Goal: Check status

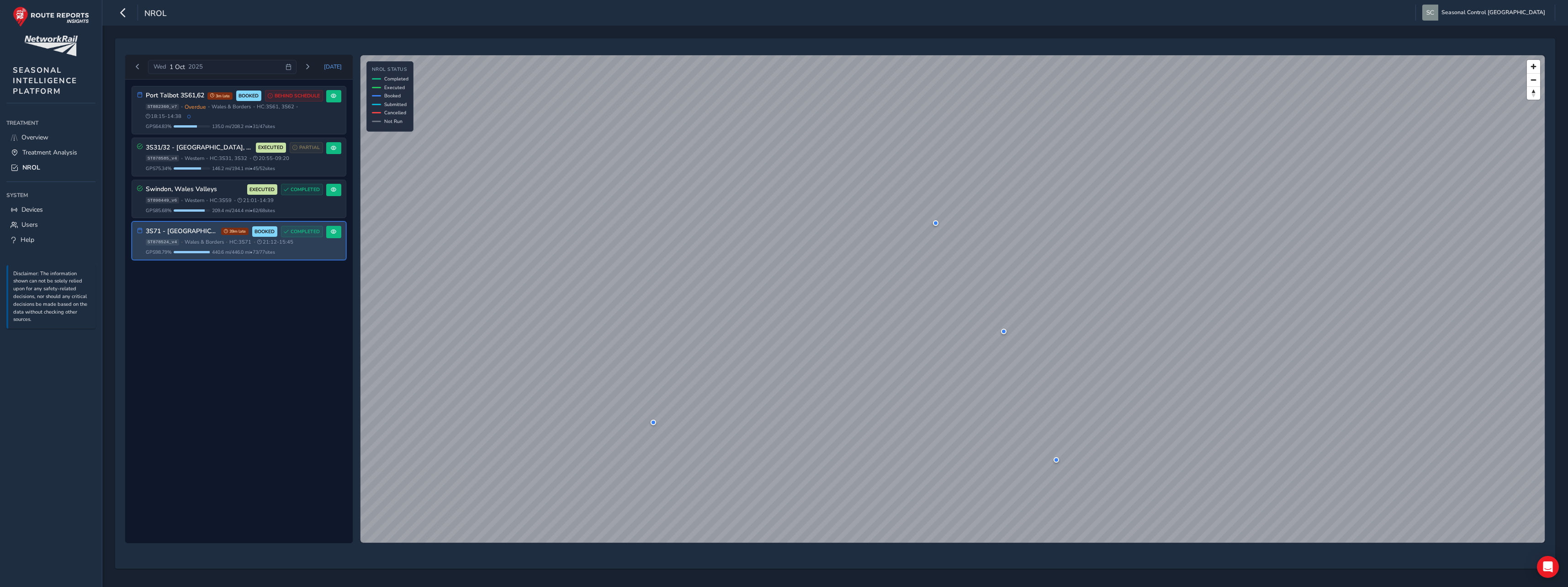
click at [191, 237] on div "3S71 - [GEOGRAPHIC_DATA] 39m late BOOKED COMPLETED ST878524_v4 • [GEOGRAPHIC_DA…" at bounding box center [234, 241] width 177 height 30
click at [336, 233] on span at bounding box center [333, 231] width 5 height 5
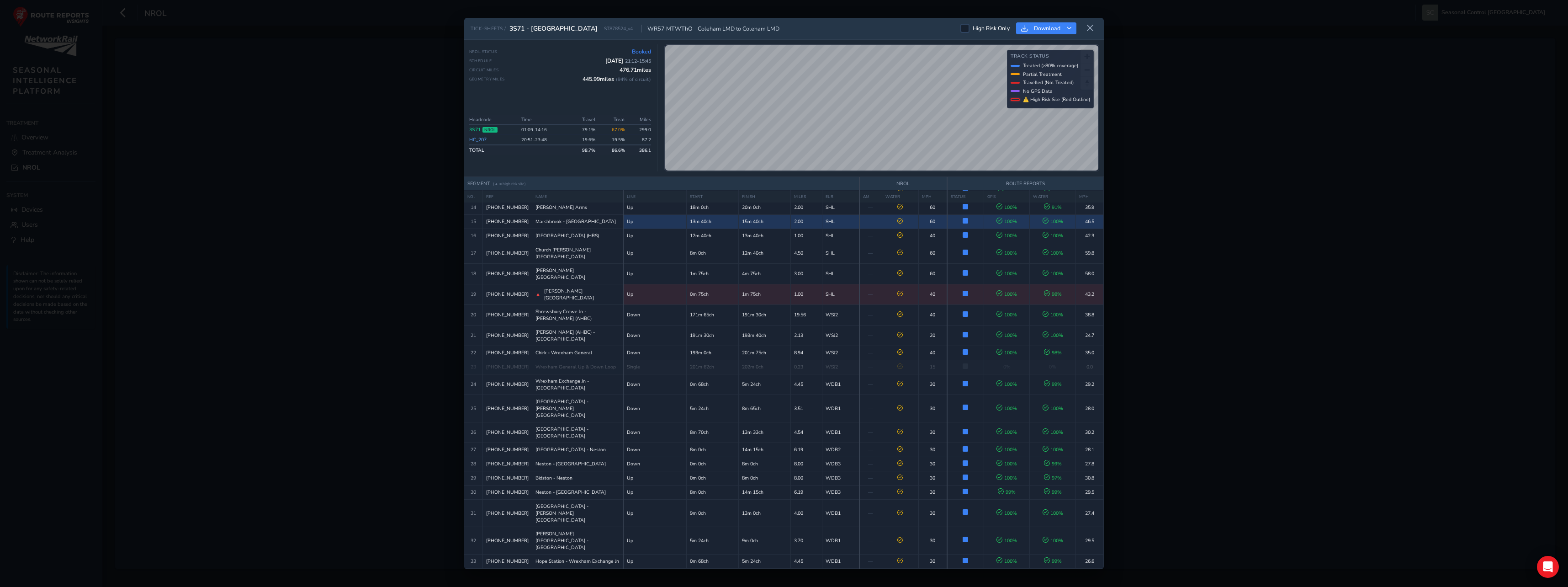
scroll to position [274, 0]
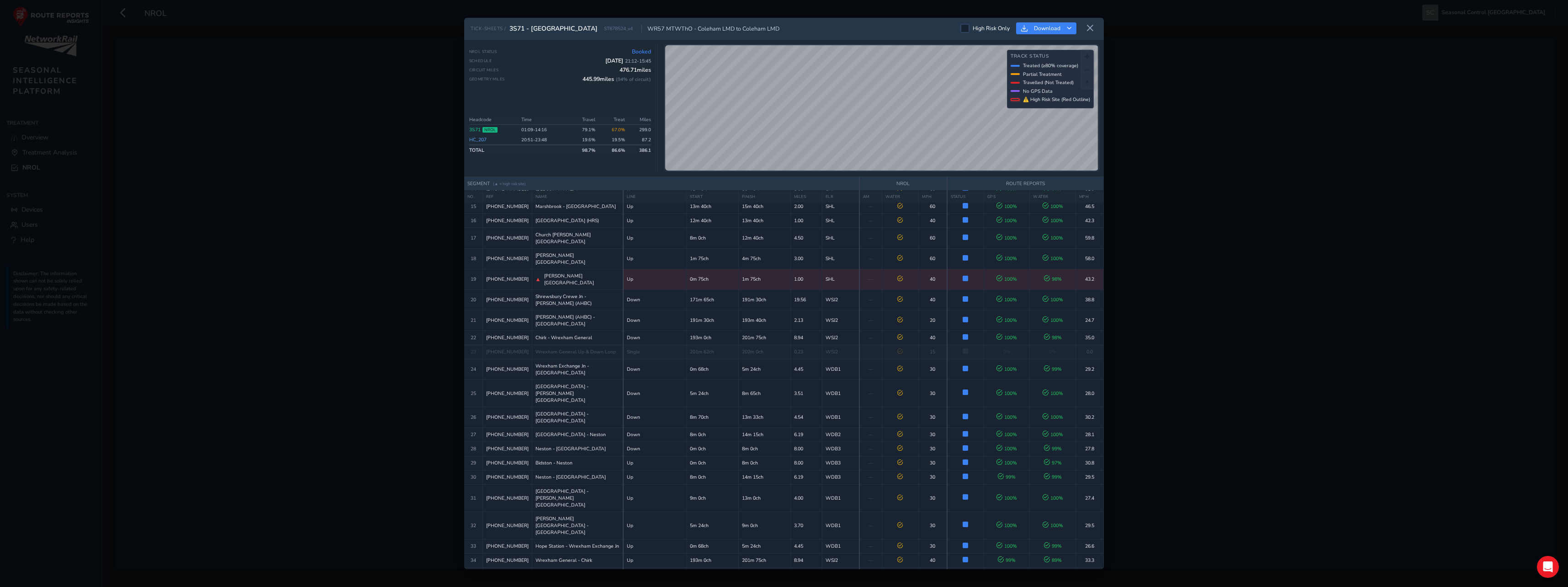
click at [858, 182] on div "TICK-SHEETS / 3S71 - [GEOGRAPHIC_DATA] ST878524_v4 WR57 MTWThO - Coleham LMD to…" at bounding box center [784, 294] width 640 height 552
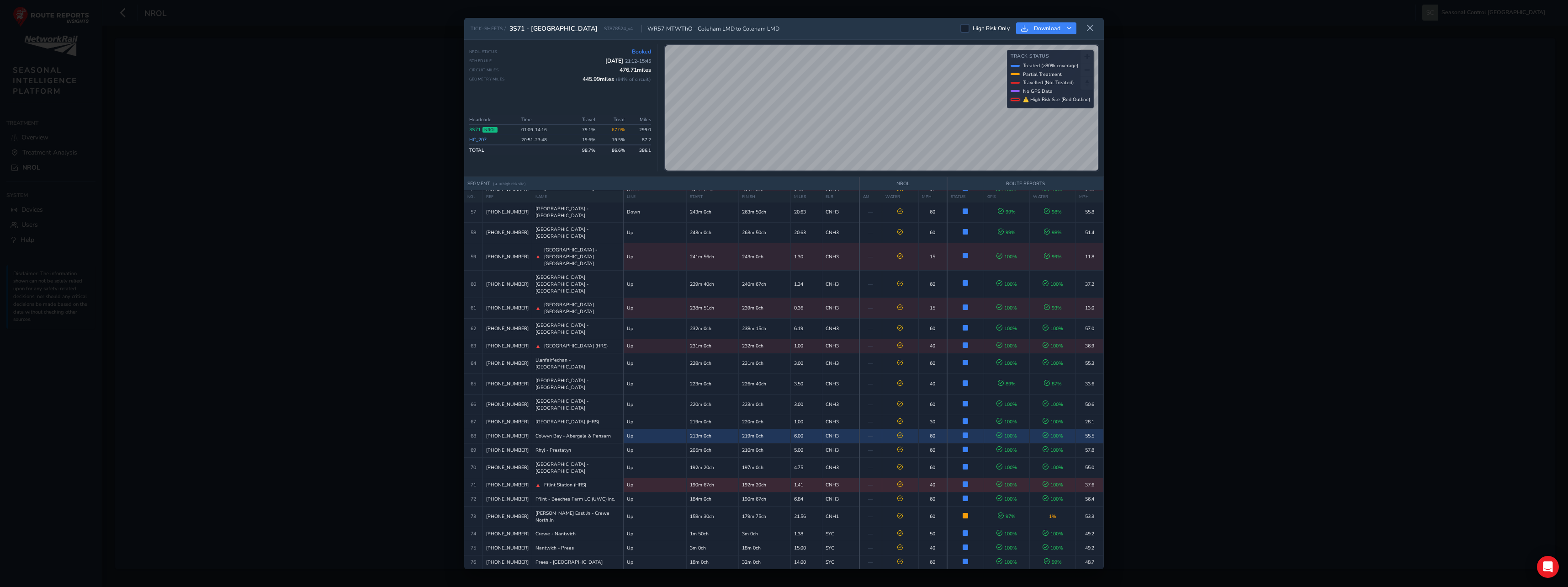
scroll to position [1217, 0]
click at [933, 203] on div "TICK-SHEETS / 3S71 - [GEOGRAPHIC_DATA] ST878524_v4 WR57 MTWThO - Coleham LMD to…" at bounding box center [784, 294] width 640 height 552
click at [828, 178] on div "TICK-SHEETS / 3S71 - [GEOGRAPHIC_DATA] ST878524_v4 WR57 MTWThO - Coleham LMD to…" at bounding box center [784, 294] width 640 height 552
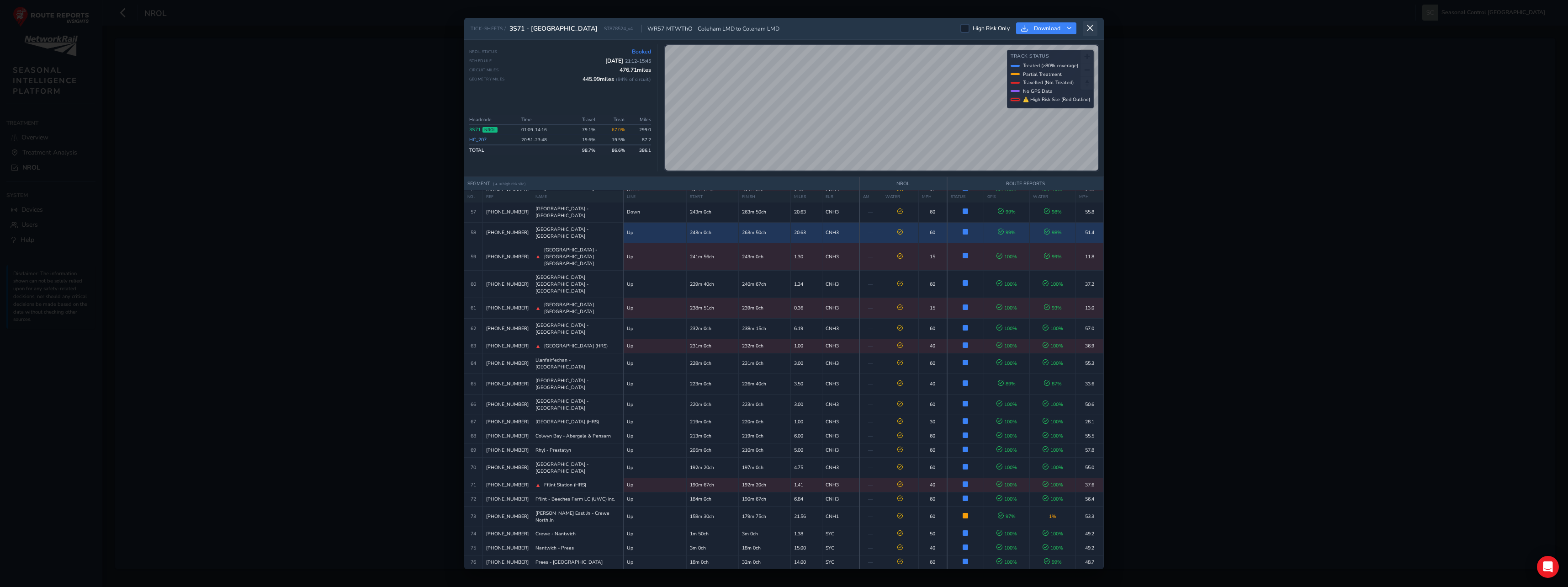
click at [1086, 29] on icon at bounding box center [1090, 29] width 9 height 9
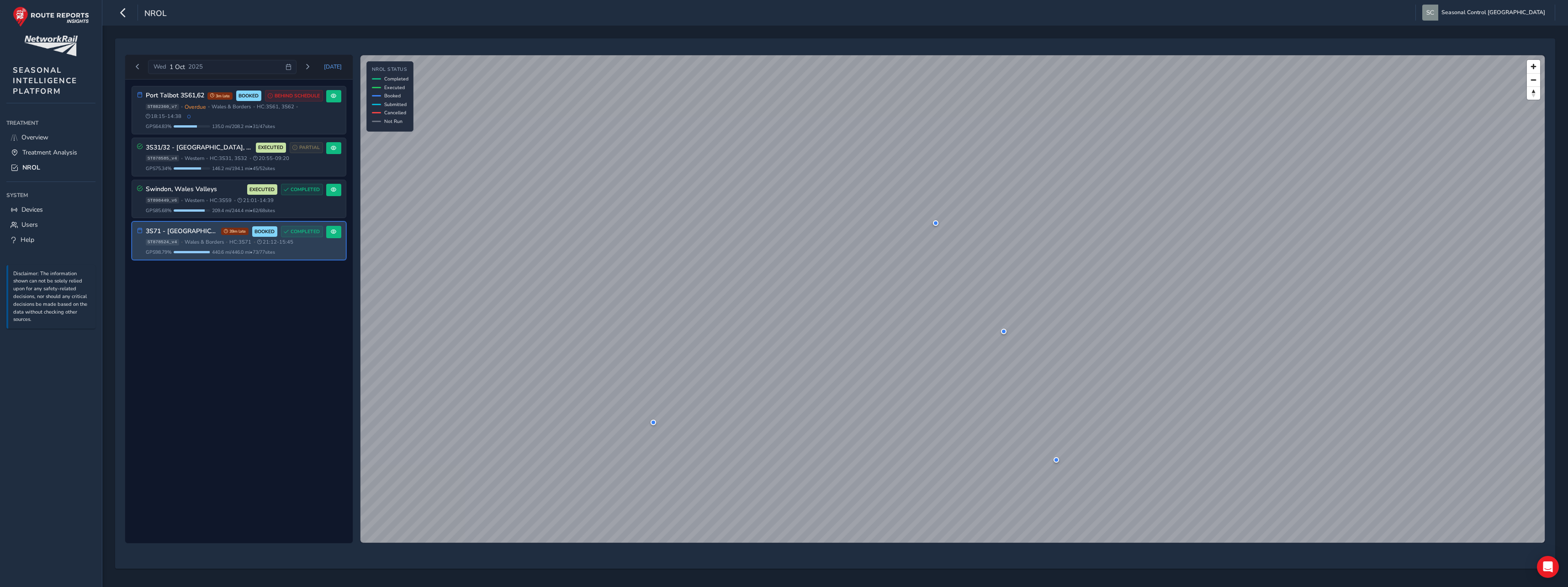
click at [228, 245] on div "ST878524_v4 • [GEOGRAPHIC_DATA] & Borders • HC: 3S71 • 21:12 - 15:45" at bounding box center [234, 242] width 177 height 7
click at [331, 233] on span at bounding box center [333, 231] width 5 height 5
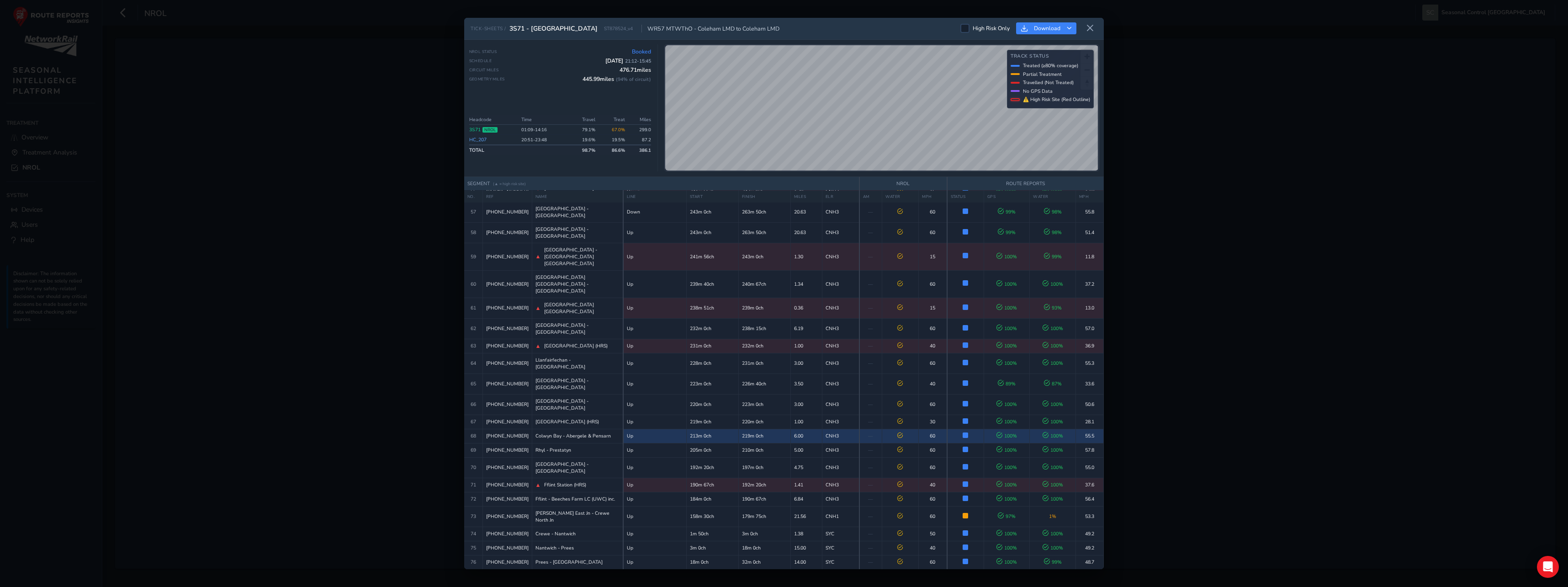
scroll to position [1217, 0]
click at [1249, 356] on div "TICK-SHEETS / 3S71 - [GEOGRAPHIC_DATA] ST878524_v4 WR57 MTWThO - Coleham LMD to…" at bounding box center [784, 294] width 1568 height 587
click at [1094, 30] on button at bounding box center [1090, 29] width 15 height 15
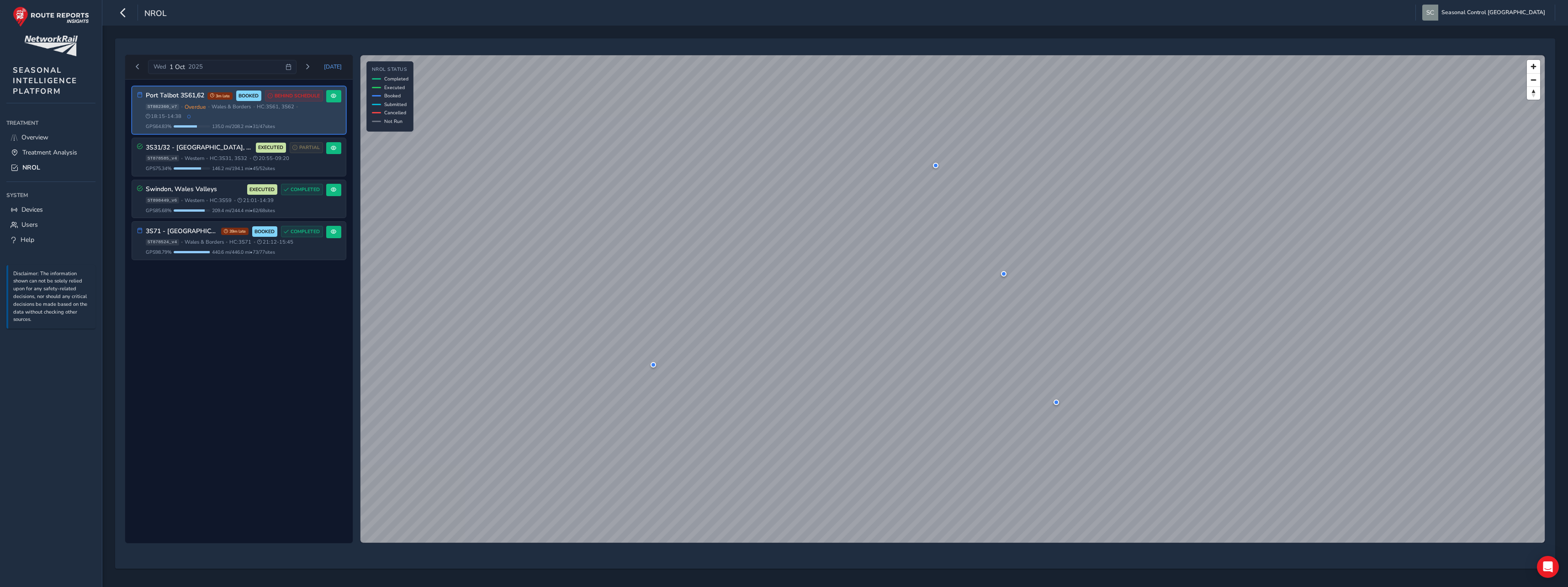
click at [144, 105] on div "Port Talbot 3S61,62 3m late BOOKED BEHIND SCHEDULE ST882360_v7 • Overdue • [GEO…" at bounding box center [229, 110] width 186 height 40
click at [312, 118] on div "ST882360_v7 • Overdue • [GEOGRAPHIC_DATA] & Borders • HC: 3S61, 3S62 • 18:15 - …" at bounding box center [234, 112] width 177 height 17
click at [336, 99] on button at bounding box center [334, 96] width 15 height 12
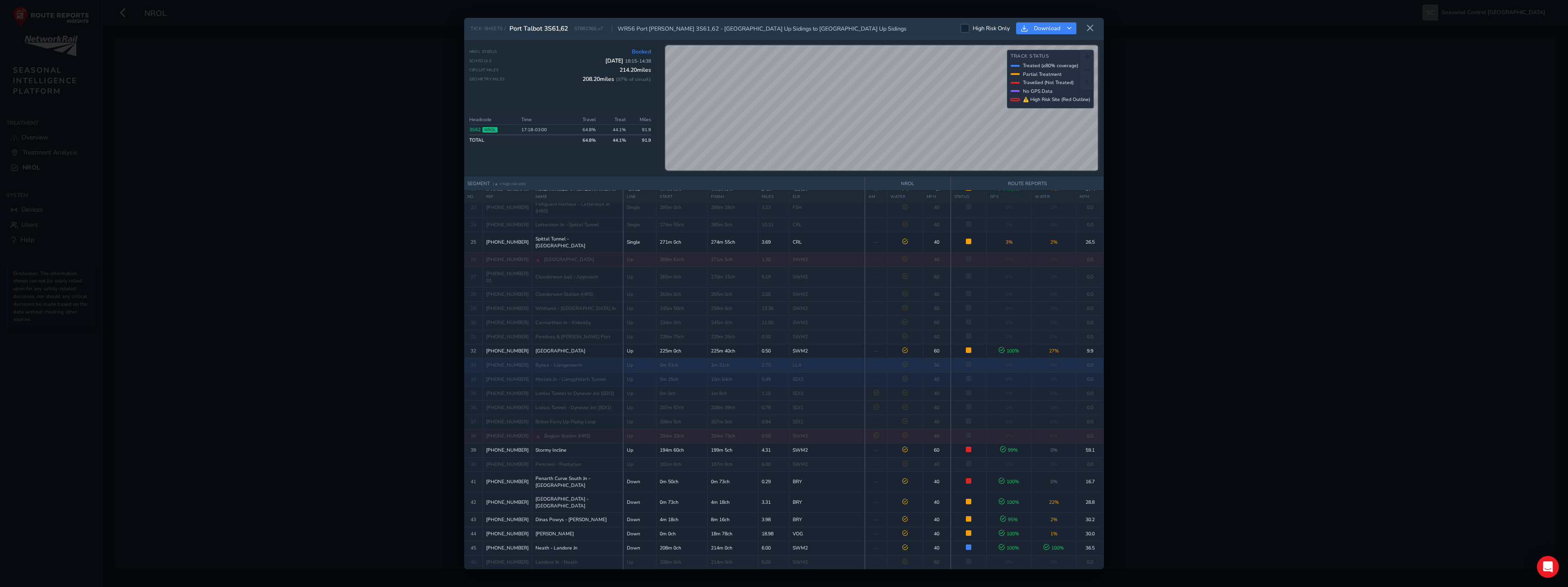
scroll to position [600, 0]
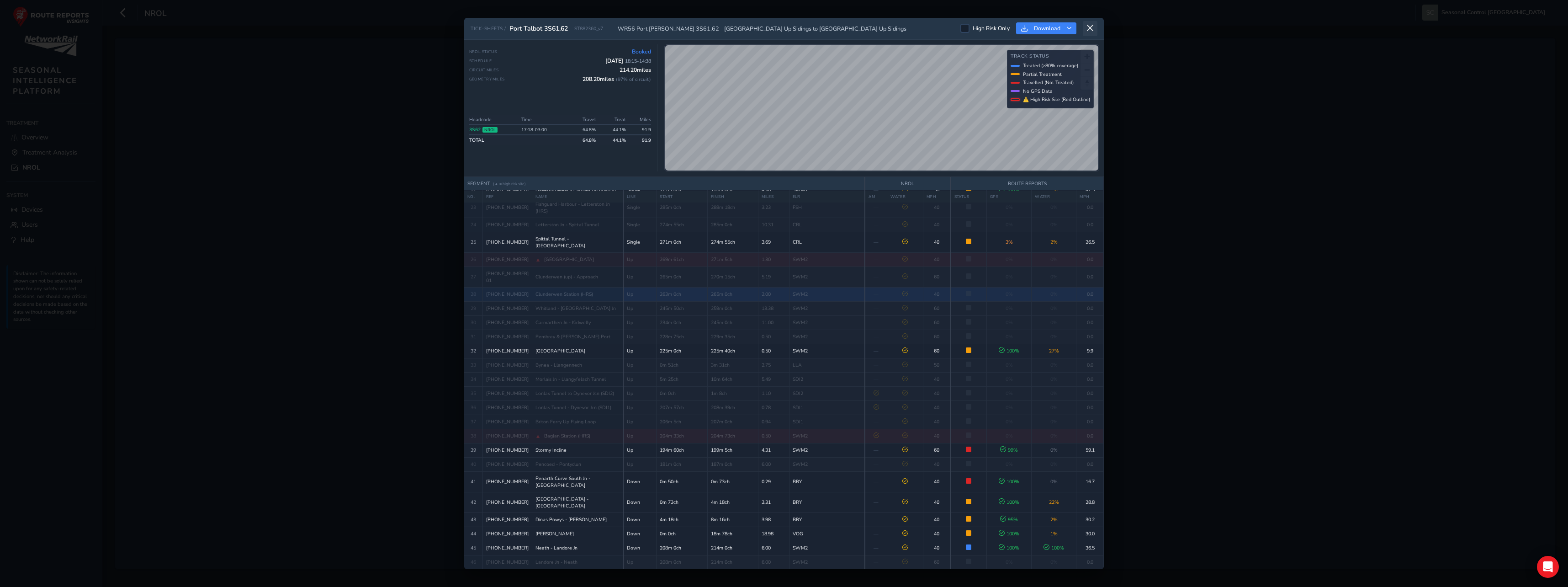
click at [1092, 25] on icon at bounding box center [1090, 29] width 9 height 9
